Goal: Information Seeking & Learning: Learn about a topic

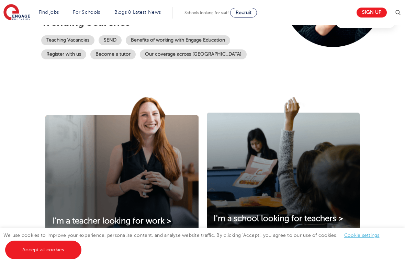
scroll to position [174, 0]
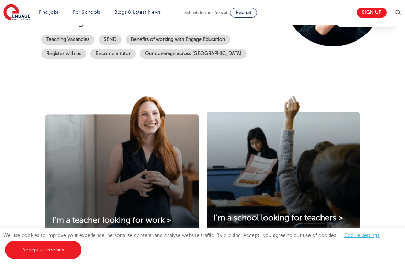
click at [134, 186] on img at bounding box center [121, 165] width 153 height 138
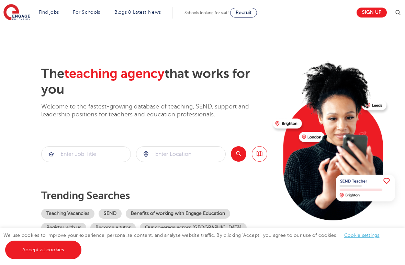
scroll to position [0, 0]
click at [98, 149] on input "search" at bounding box center [86, 154] width 89 height 15
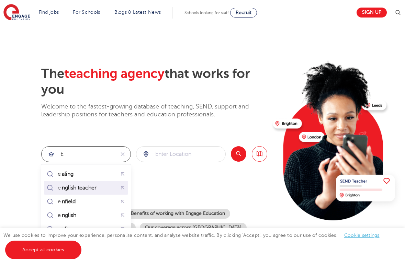
click at [85, 187] on mark "nglish teacher" at bounding box center [79, 188] width 37 height 8
type input "english teacher"
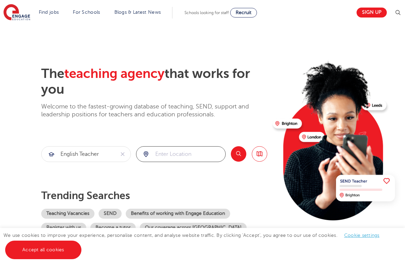
click at [180, 155] on input "search" at bounding box center [180, 154] width 89 height 15
type input "uk"
click button "Submit" at bounding box center [0, 0] width 0 height 0
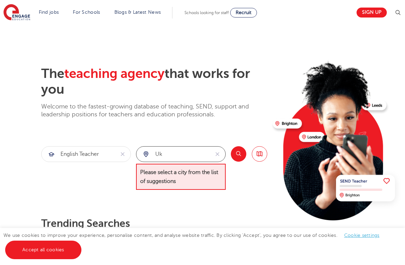
click at [174, 153] on input "uk" at bounding box center [172, 154] width 73 height 15
click at [146, 155] on div "uk" at bounding box center [172, 154] width 73 height 15
click at [159, 153] on input "uk" at bounding box center [172, 154] width 73 height 15
click at [159, 154] on input "uk" at bounding box center [172, 154] width 73 height 15
click at [261, 159] on link "Browse all Jobs" at bounding box center [259, 153] width 15 height 15
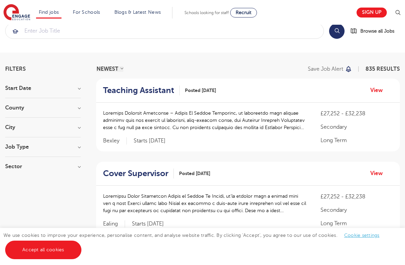
scroll to position [16, 0]
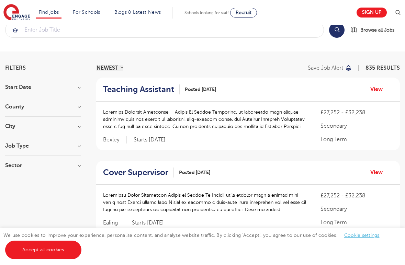
click at [79, 125] on h3 "City" at bounding box center [43, 126] width 76 height 5
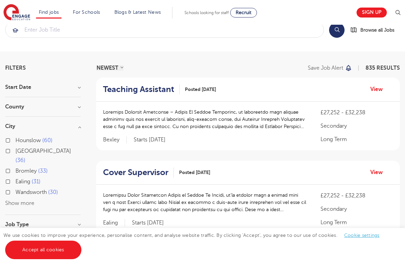
click at [79, 125] on h3 "City" at bounding box center [43, 126] width 76 height 5
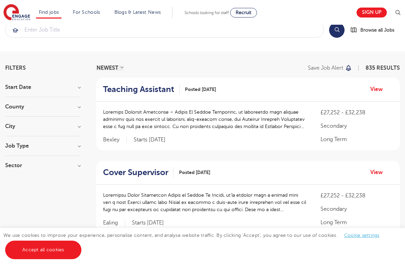
click at [80, 109] on h3 "County" at bounding box center [43, 106] width 76 height 5
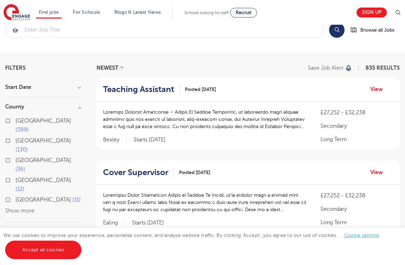
click at [5, 136] on div "[GEOGRAPHIC_DATA] 130" at bounding box center [43, 146] width 76 height 20
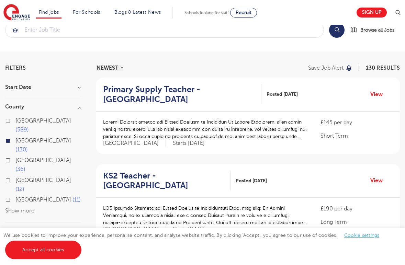
click at [15, 122] on label "[GEOGRAPHIC_DATA] 589" at bounding box center [47, 125] width 65 height 18
click at [15, 122] on input "[GEOGRAPHIC_DATA] 589" at bounding box center [17, 120] width 4 height 4
checkbox input "true"
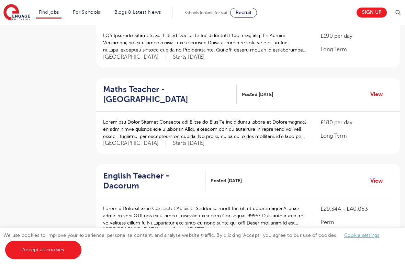
scroll to position [267, 0]
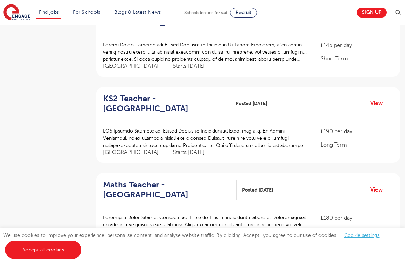
scroll to position [16, 0]
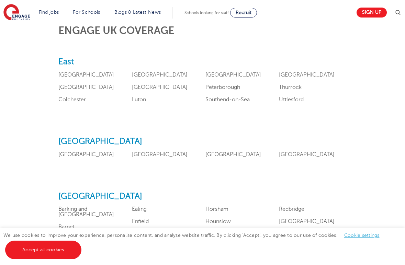
scroll to position [299, 0]
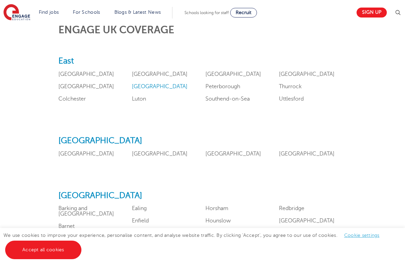
click at [158, 83] on link "[GEOGRAPHIC_DATA]" at bounding box center [160, 86] width 56 height 6
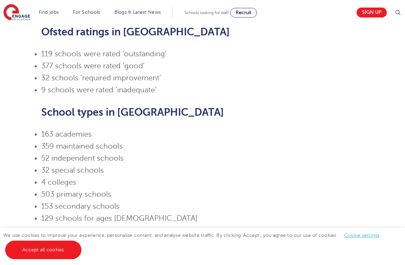
scroll to position [650, 0]
